Goal: Task Accomplishment & Management: Use online tool/utility

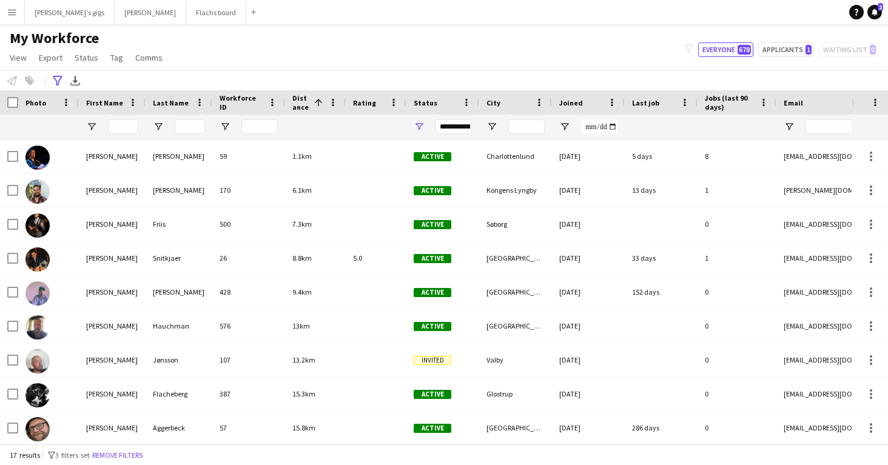
scroll to position [273, 0]
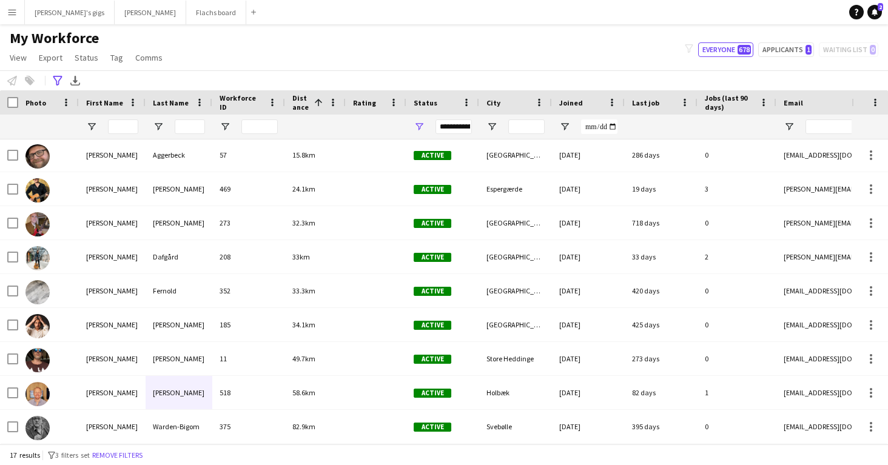
click at [19, 20] on button "Menu" at bounding box center [12, 12] width 24 height 24
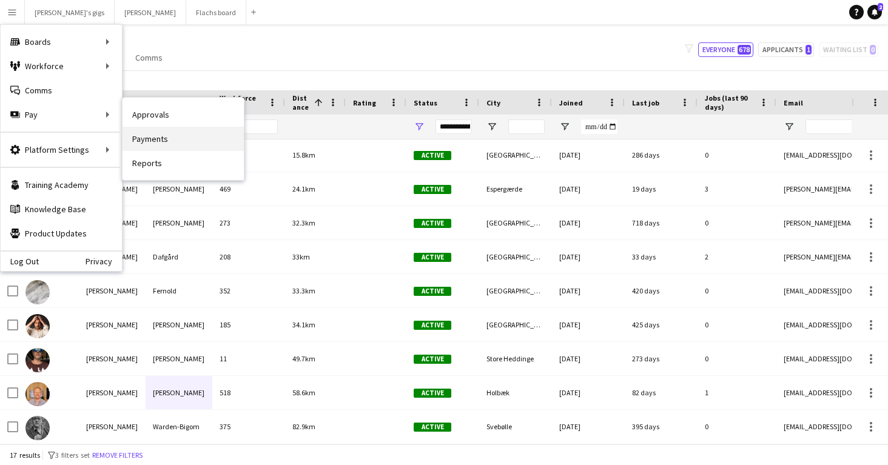
click at [176, 140] on link "Payments" at bounding box center [183, 139] width 121 height 24
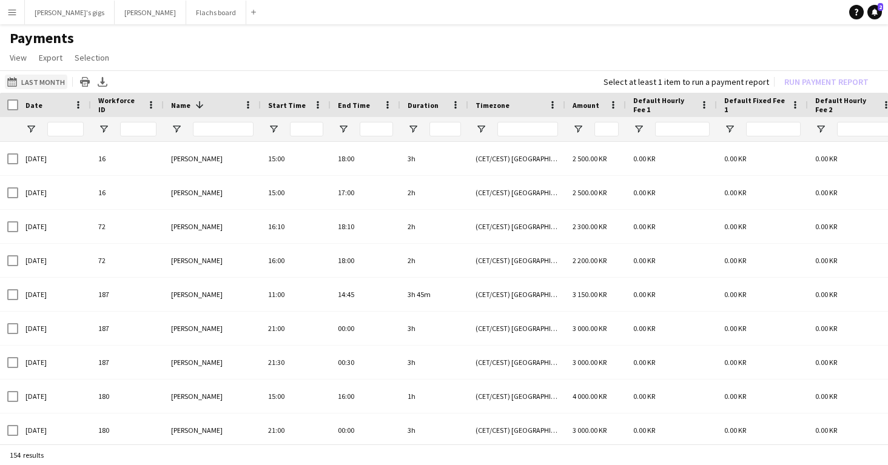
click at [36, 85] on button "Last Month Last Month" at bounding box center [36, 82] width 62 height 15
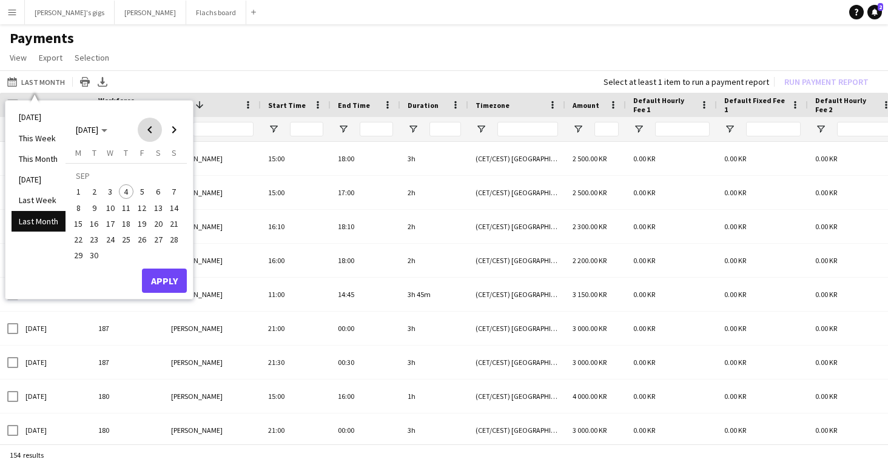
click at [143, 127] on span "Previous month" at bounding box center [150, 130] width 24 height 24
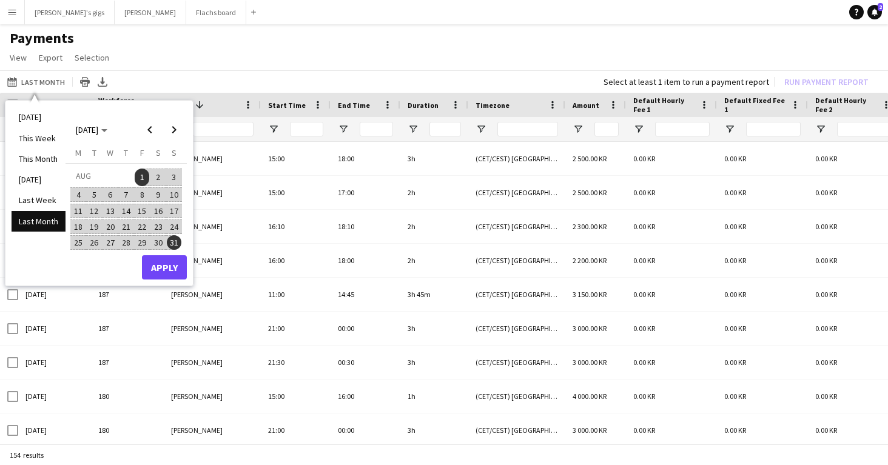
click at [138, 173] on span "1" at bounding box center [142, 177] width 15 height 17
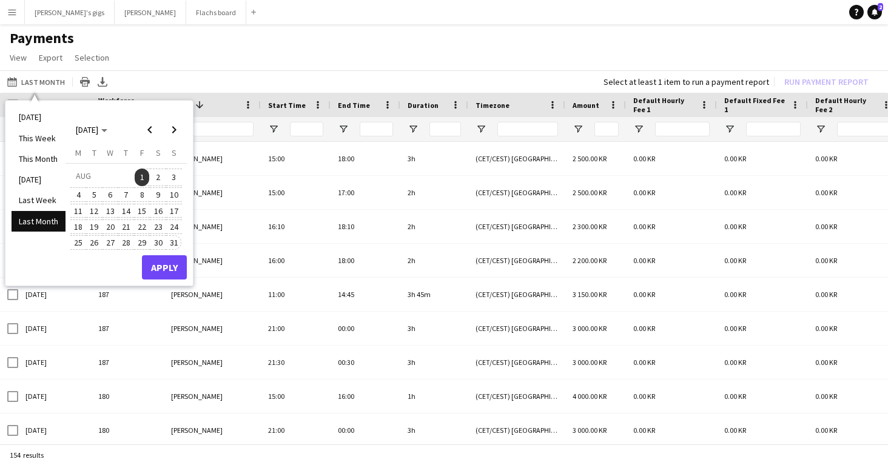
click at [174, 243] on span "31" at bounding box center [174, 242] width 15 height 15
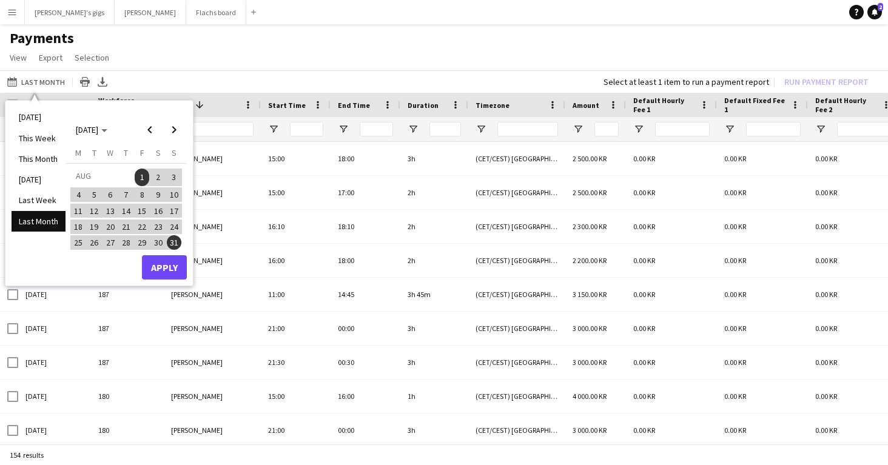
click at [171, 283] on div "[DATE] This Week This Month [DATE] Last Week Last Month [DATE] [DATE] [DATE] M …" at bounding box center [98, 193] width 187 height 185
click at [172, 267] on button "Apply" at bounding box center [164, 267] width 45 height 24
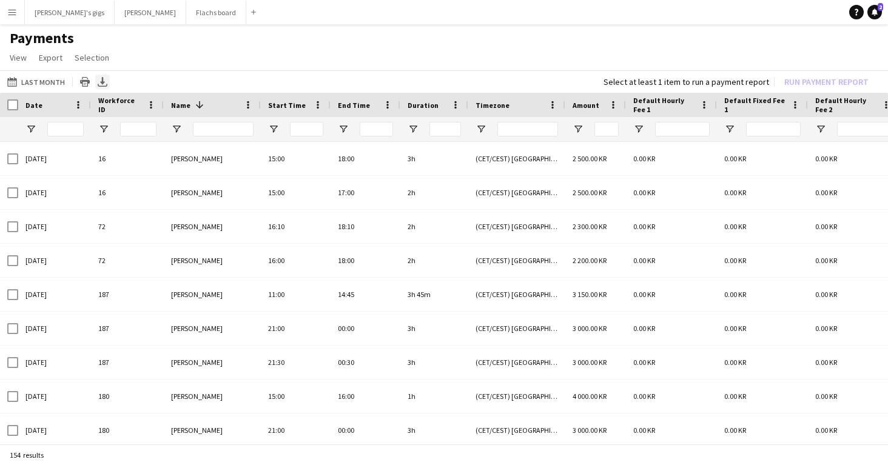
click at [98, 79] on icon "Export XLSX" at bounding box center [103, 82] width 10 height 10
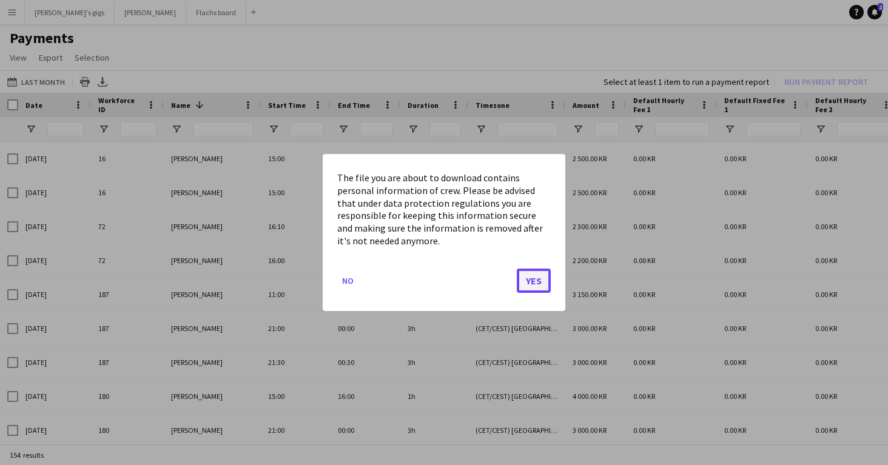
click at [530, 281] on button "Yes" at bounding box center [534, 281] width 34 height 24
